Goal: Information Seeking & Learning: Learn about a topic

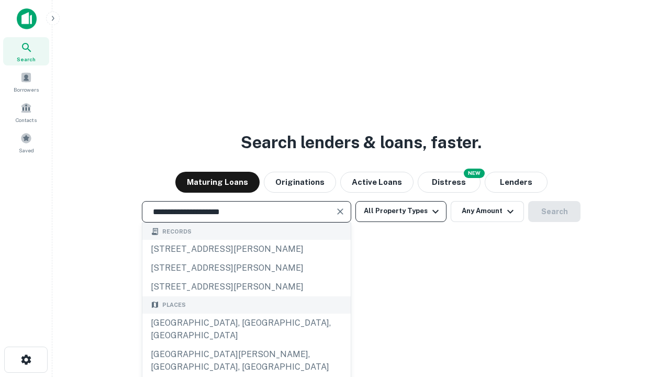
click at [246, 345] on div "[GEOGRAPHIC_DATA], [GEOGRAPHIC_DATA], [GEOGRAPHIC_DATA]" at bounding box center [246, 328] width 208 height 31
click at [401, 211] on button "All Property Types" at bounding box center [400, 211] width 91 height 21
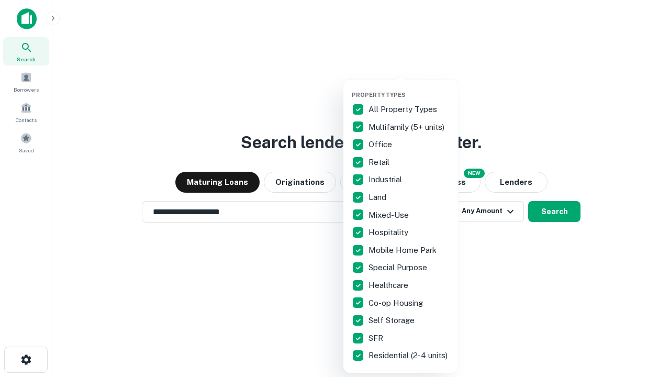
type input "**********"
click at [409, 88] on button "button" at bounding box center [409, 88] width 115 height 1
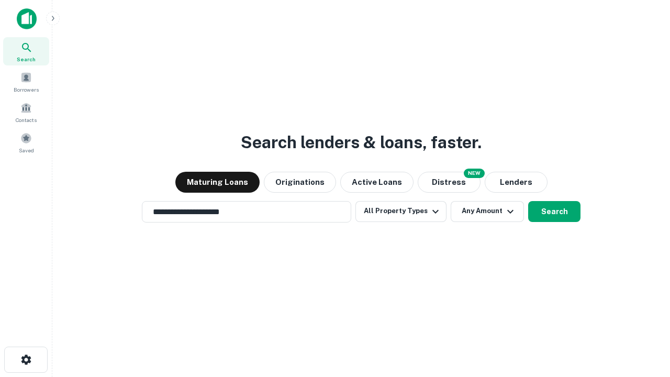
scroll to position [16, 0]
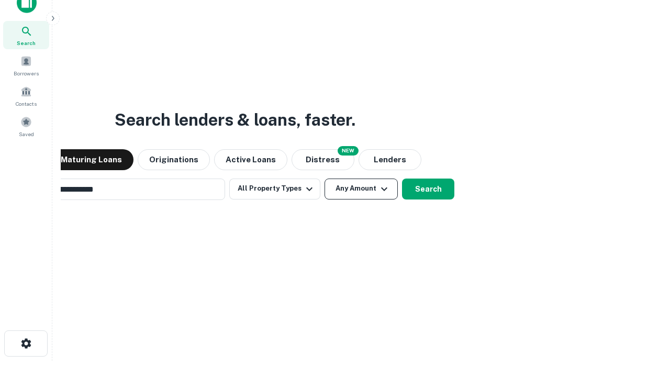
click at [324, 178] on button "Any Amount" at bounding box center [360, 188] width 73 height 21
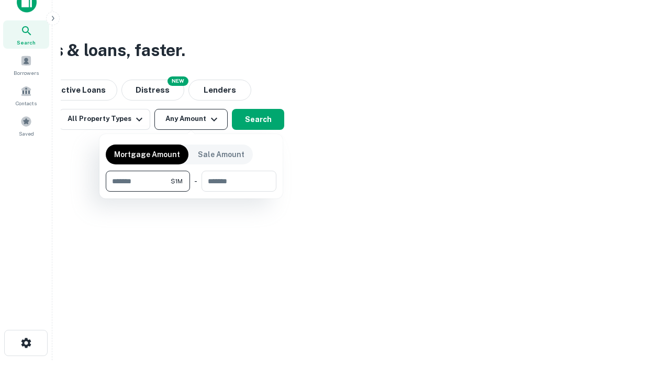
type input "*******"
click at [191, 192] on button "button" at bounding box center [191, 192] width 171 height 1
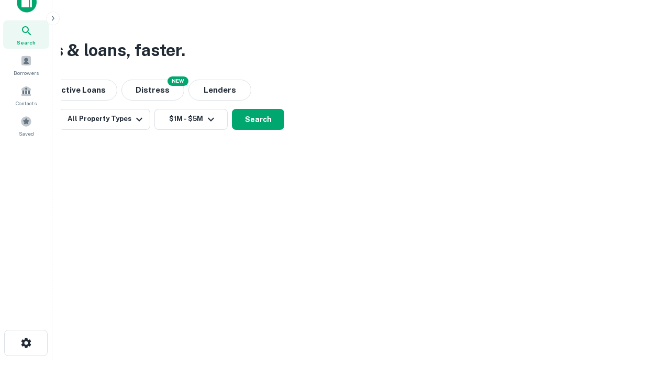
scroll to position [16, 0]
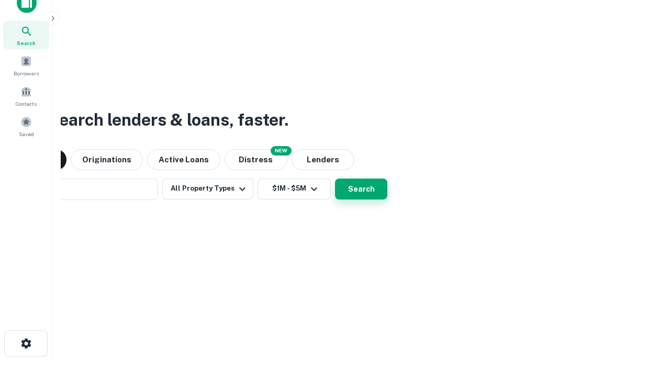
click at [335, 178] on button "Search" at bounding box center [361, 188] width 52 height 21
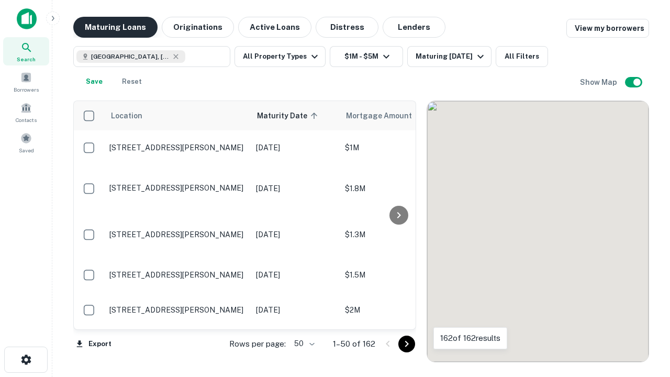
click at [115, 27] on button "Maturing Loans" at bounding box center [115, 27] width 84 height 21
